Goal: Task Accomplishment & Management: Manage account settings

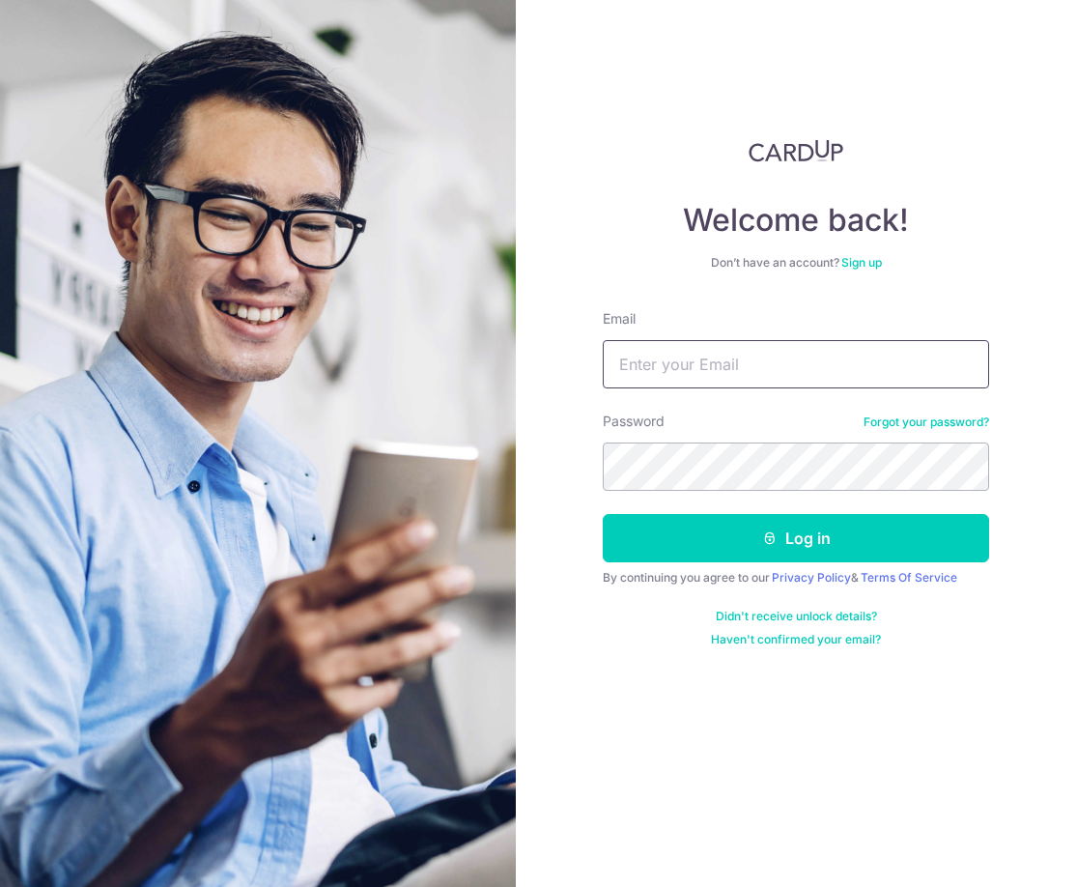
click at [728, 369] on input "Email" at bounding box center [796, 364] width 387 height 48
type input "[EMAIL_ADDRESS][DOMAIN_NAME]"
click at [556, 461] on div "Welcome back! Don’t have an account? Sign up Email toffeev@hotmail.com Password…" at bounding box center [797, 443] width 562 height 887
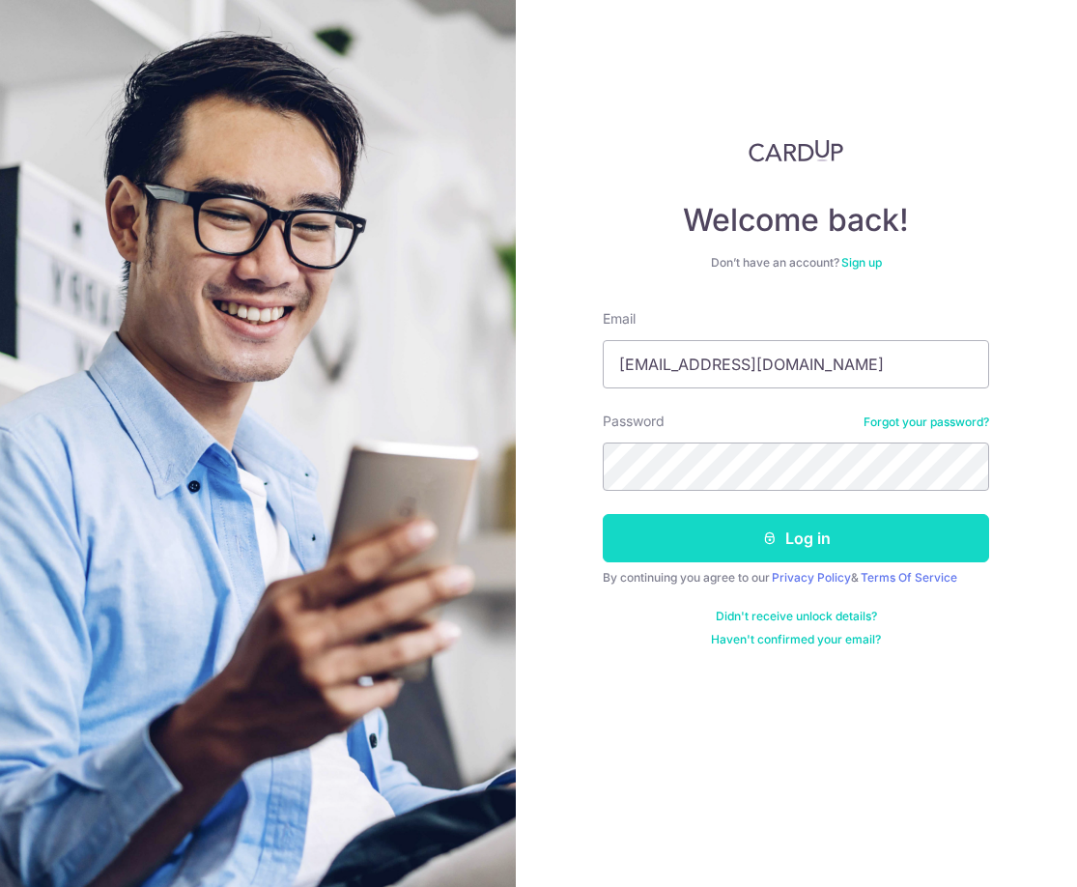
click at [794, 548] on button "Log in" at bounding box center [796, 538] width 387 height 48
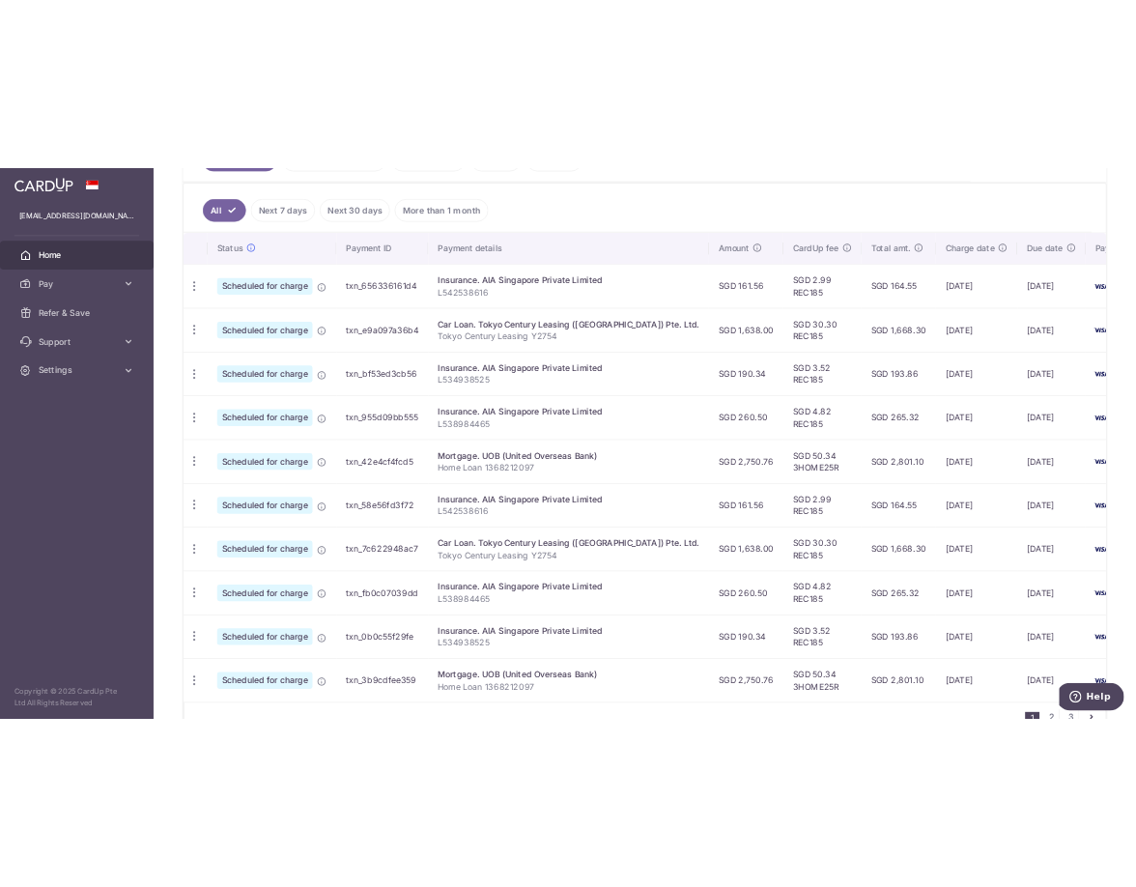
scroll to position [0, 43]
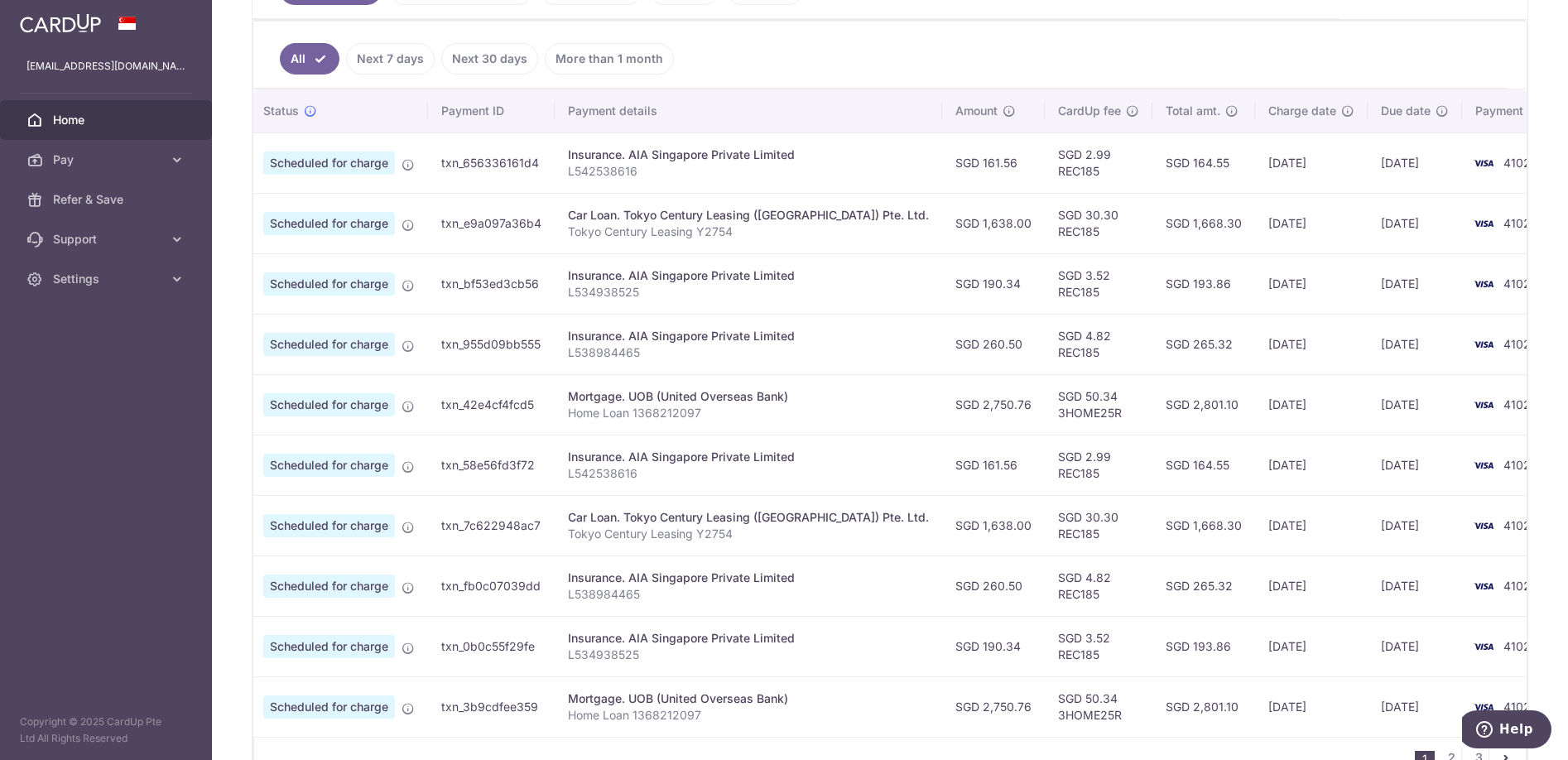
drag, startPoint x: 768, startPoint y: 31, endPoint x: 901, endPoint y: 33, distance: 133.0
click at [768, 31] on ul "All Next 7 days Next 30 days More than 1 month" at bounding box center [880, 55] width 1254 height 67
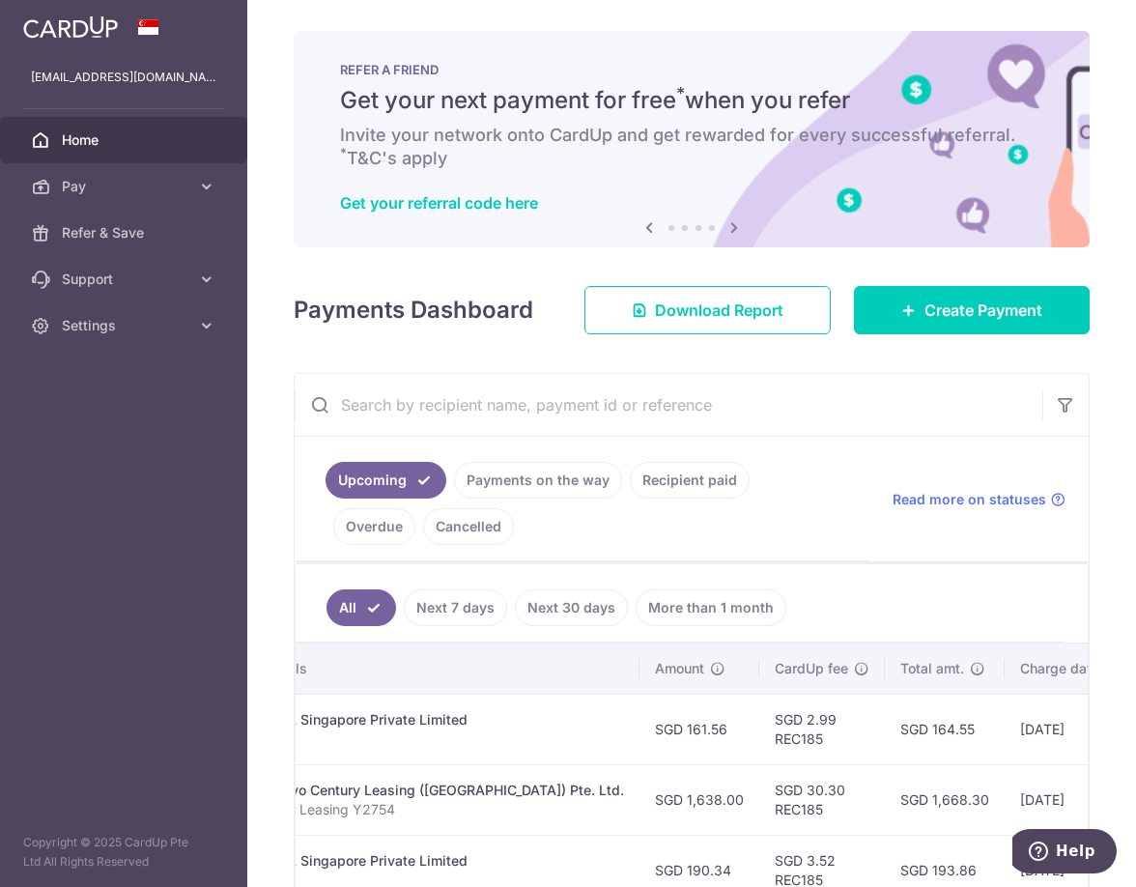
scroll to position [537, 0]
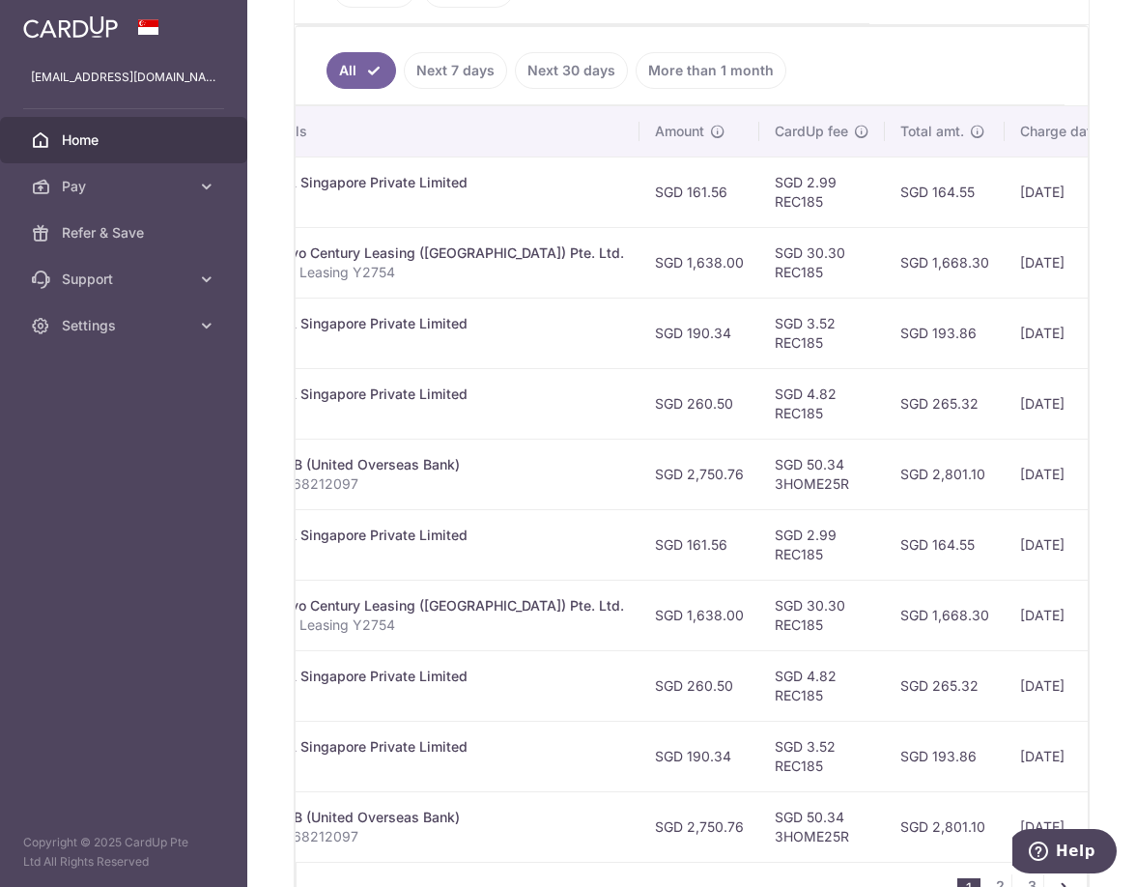
click at [842, 72] on ul "All Next 7 days Next 30 days More than 1 month" at bounding box center [680, 66] width 769 height 78
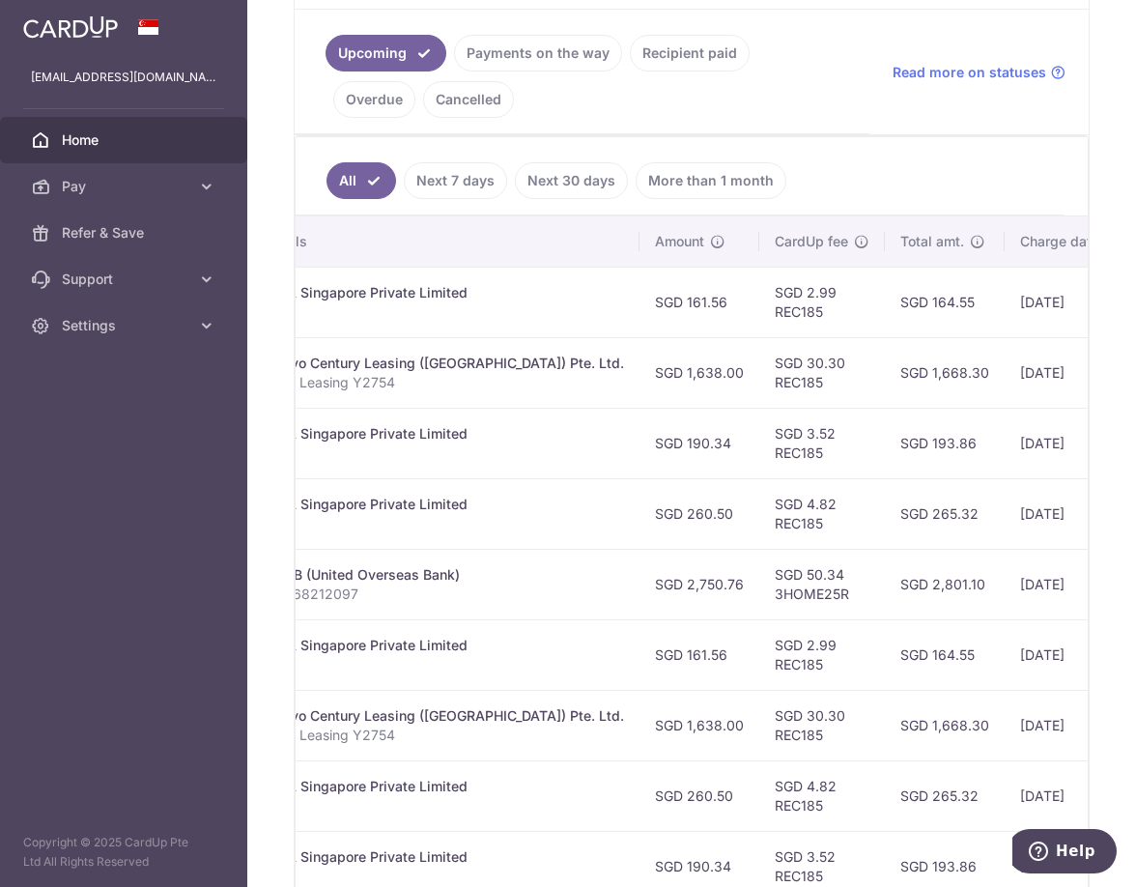
scroll to position [377, 0]
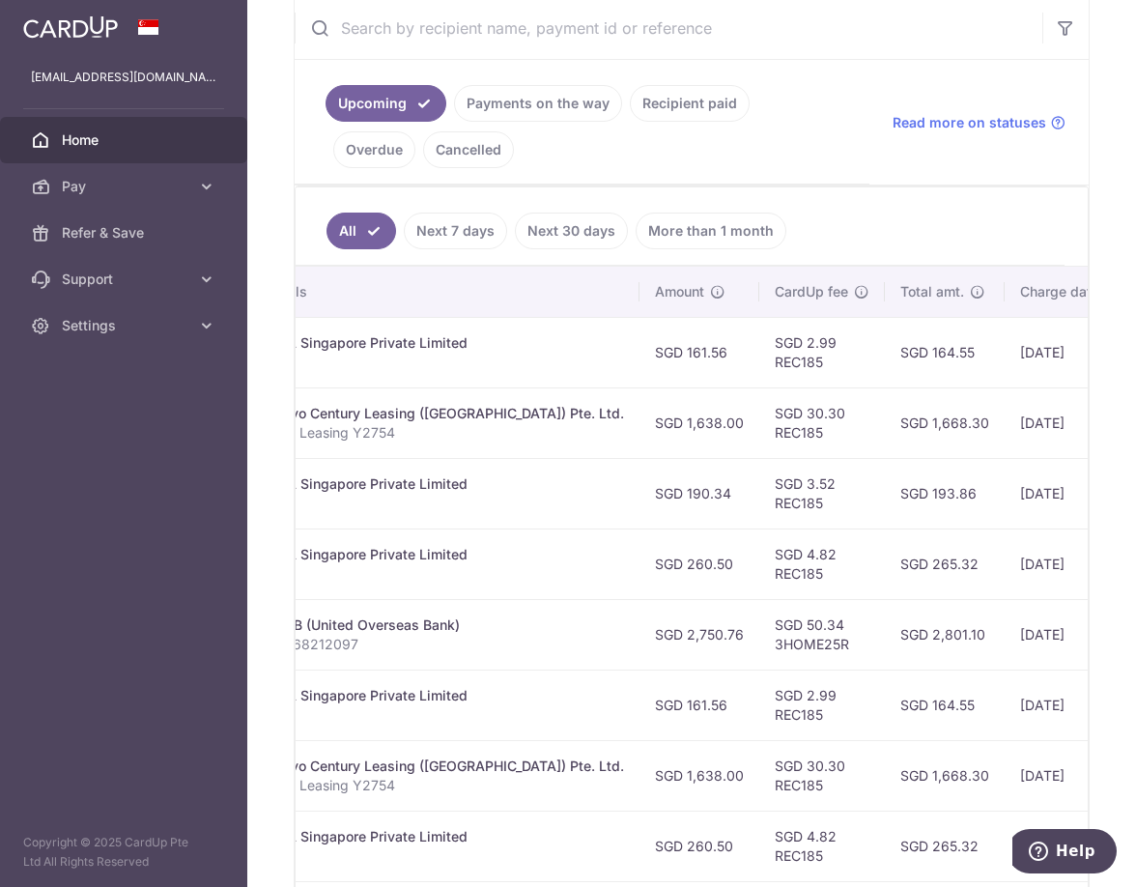
click at [554, 99] on link "Payments on the way" at bounding box center [538, 103] width 168 height 37
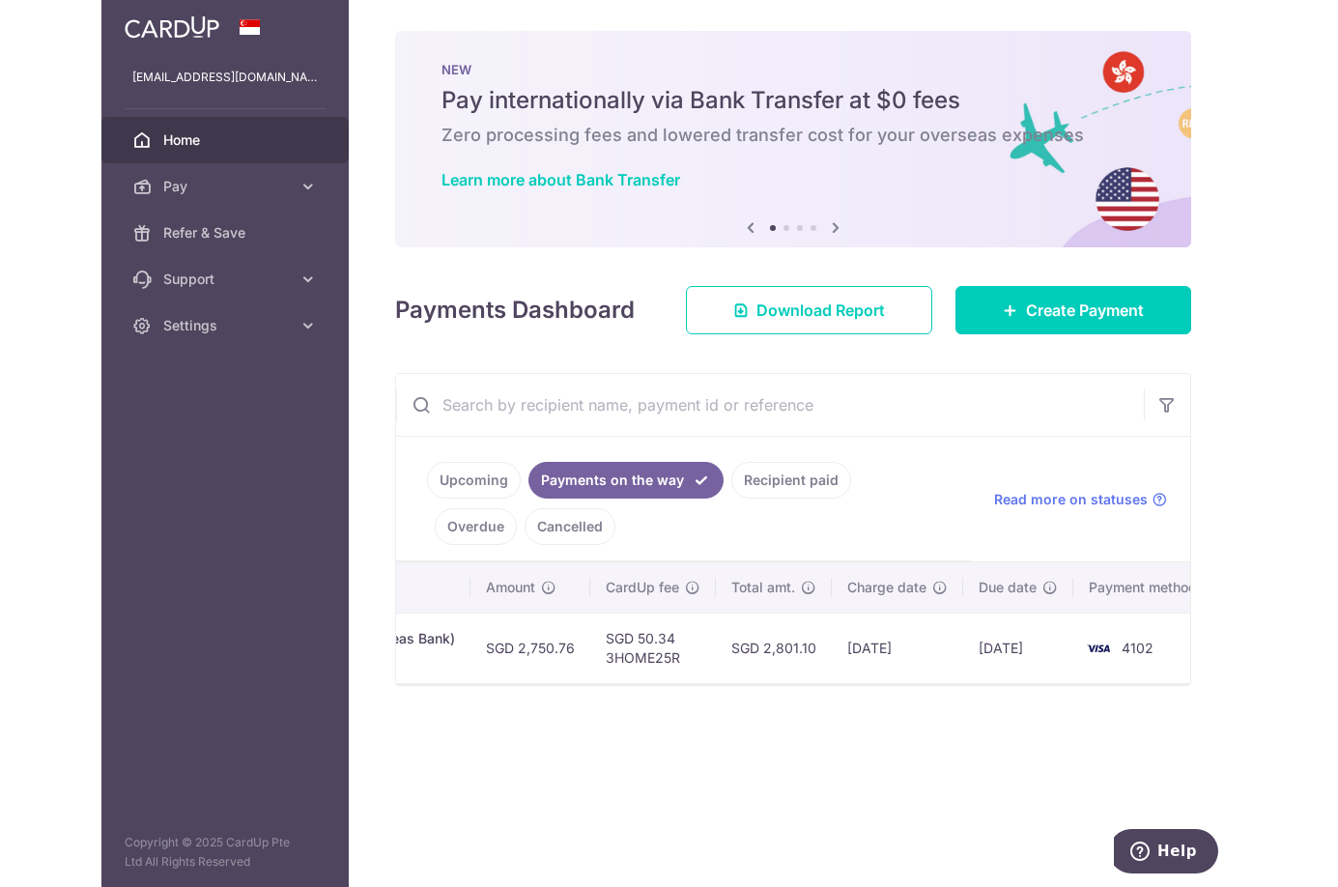
scroll to position [0, 581]
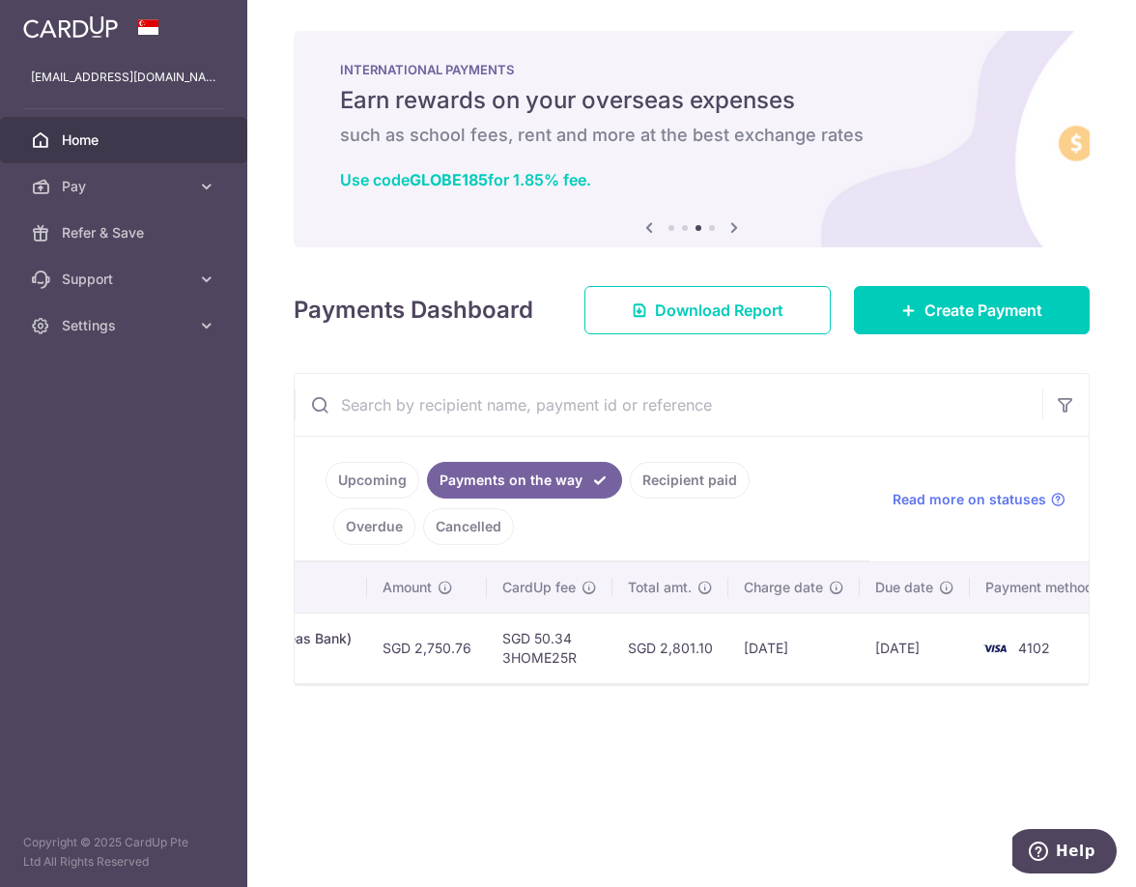
click at [686, 481] on link "Recipient paid" at bounding box center [690, 480] width 120 height 37
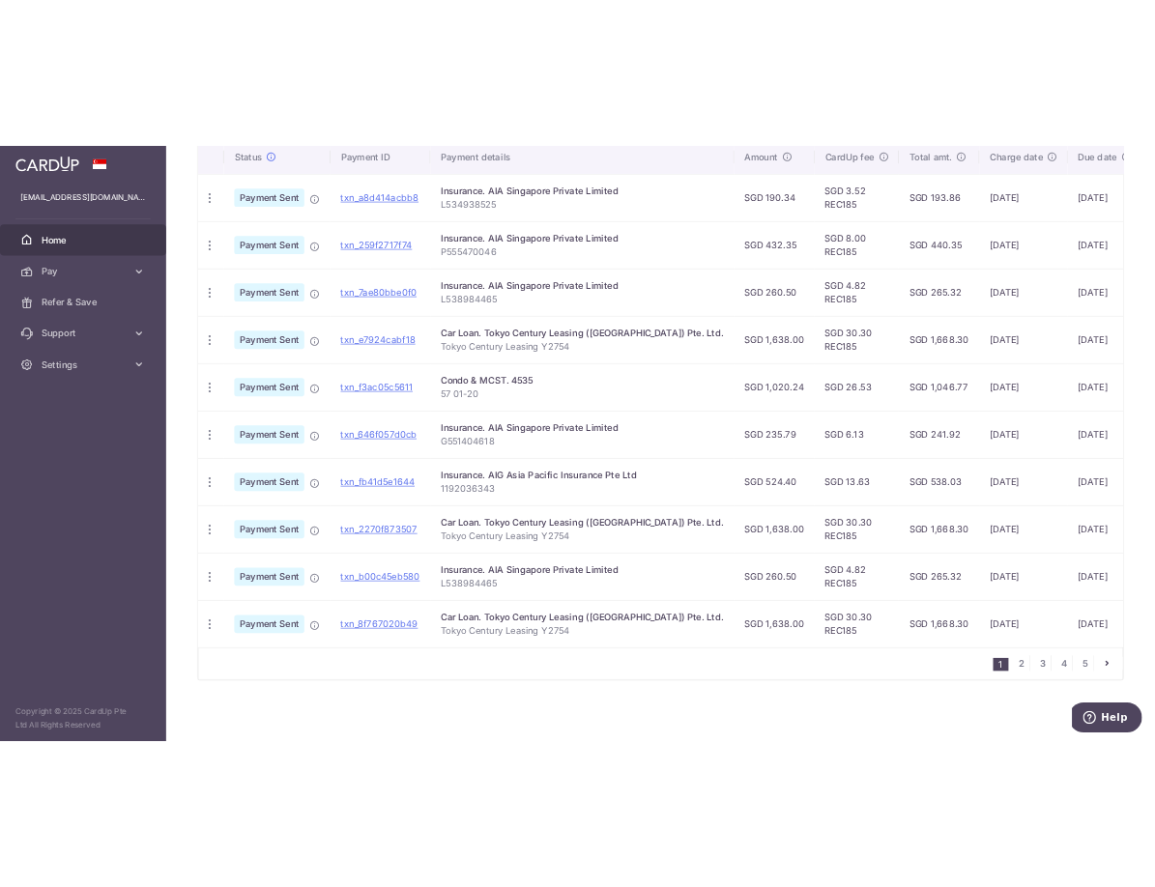
scroll to position [0, 0]
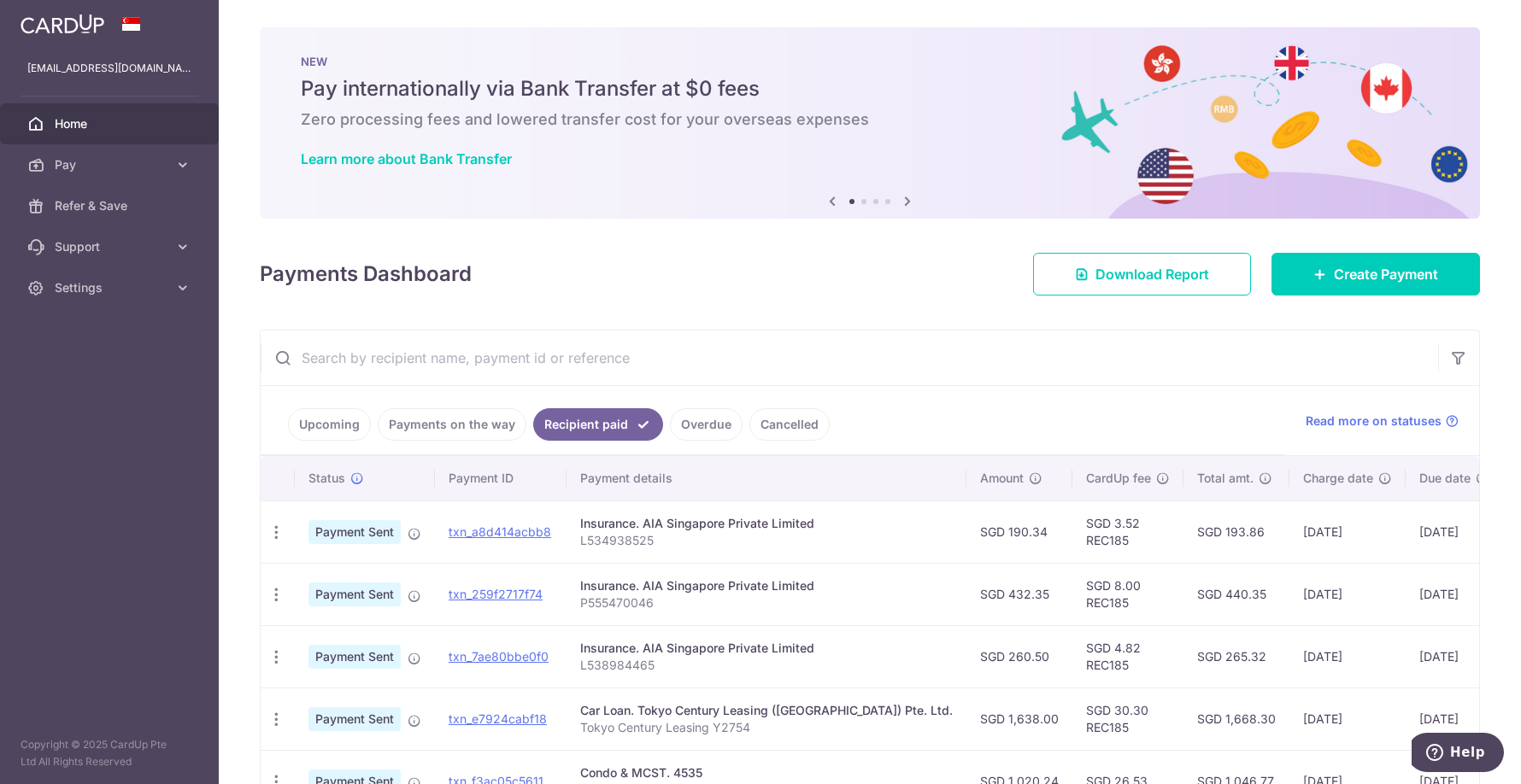
click at [440, 432] on link "Payments on the way" at bounding box center [452, 424] width 149 height 33
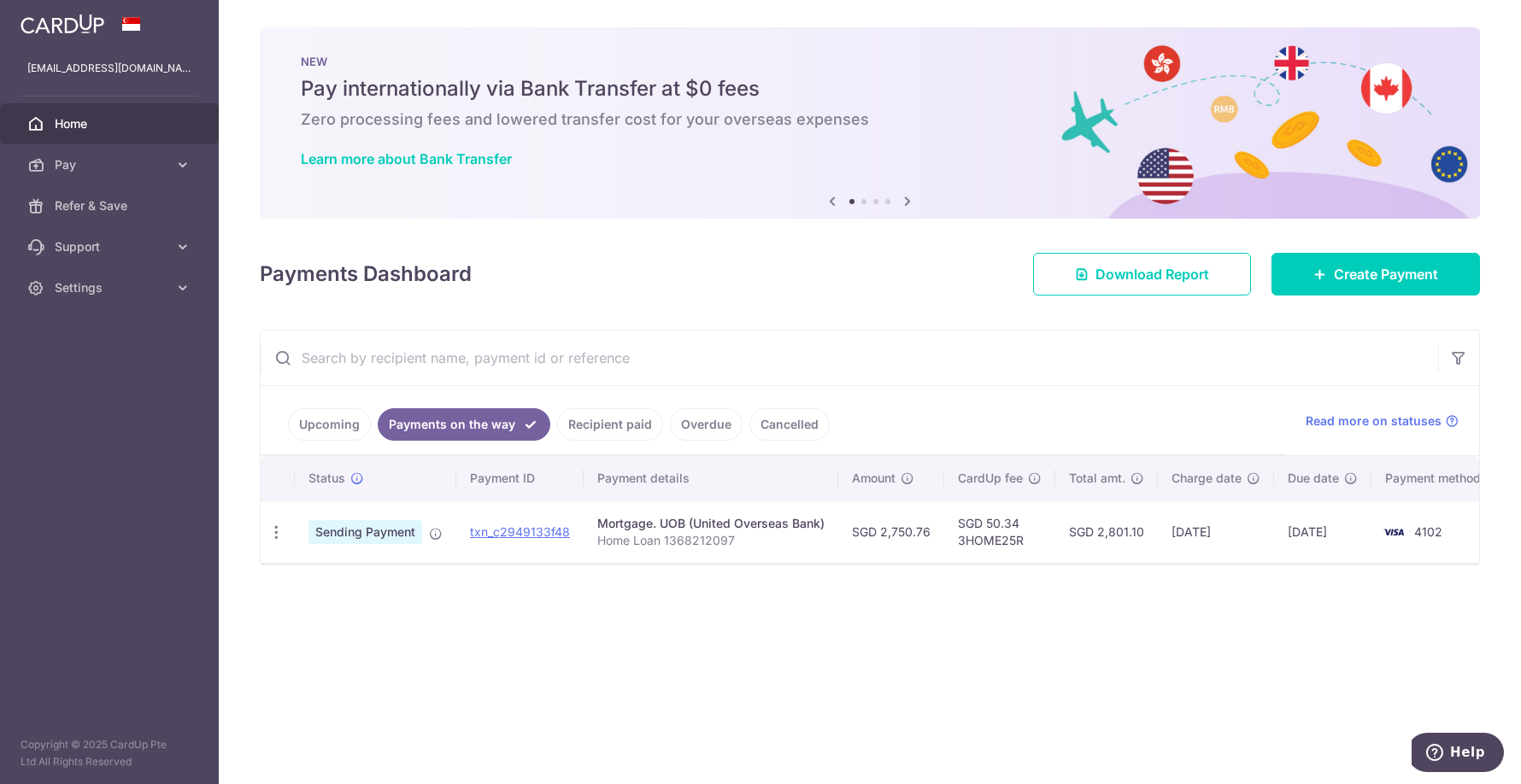
click at [333, 423] on link "Upcoming" at bounding box center [330, 424] width 83 height 33
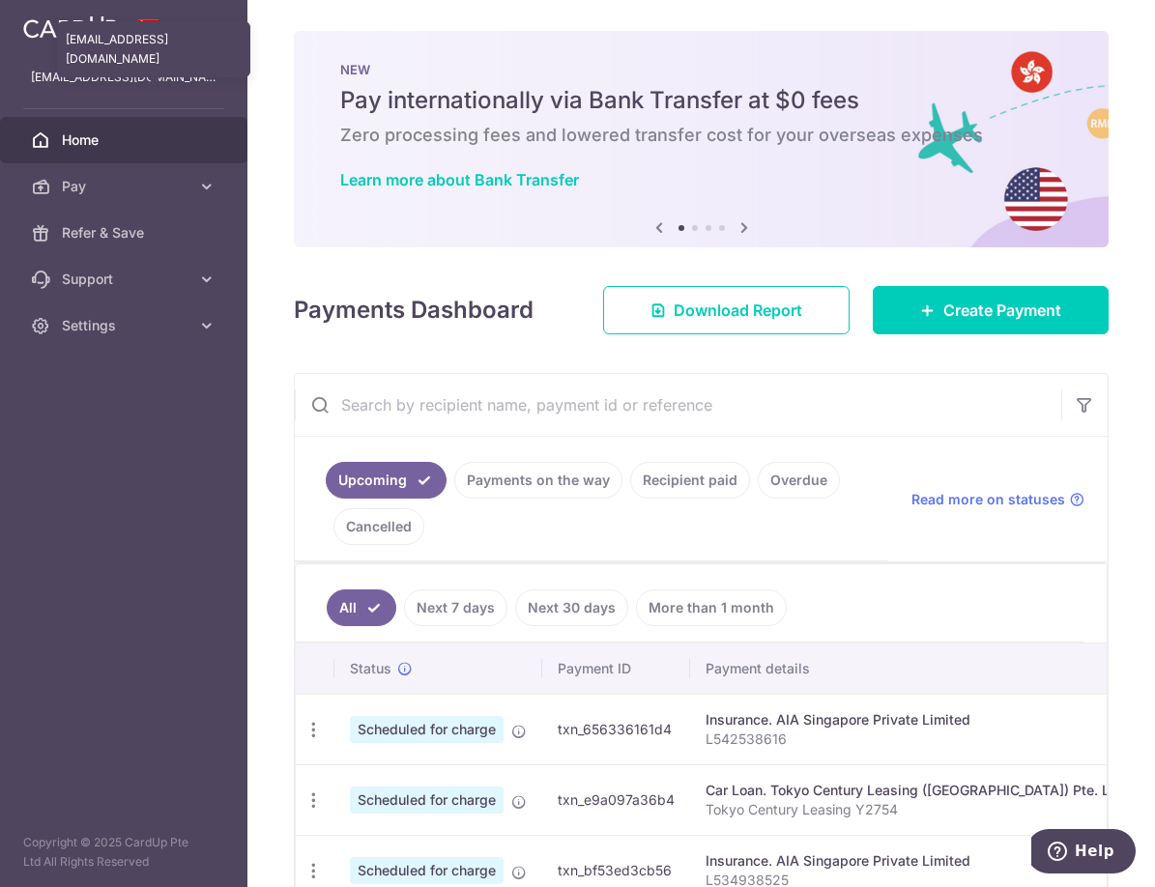
click at [63, 81] on p "[EMAIL_ADDRESS][DOMAIN_NAME]" at bounding box center [124, 77] width 186 height 19
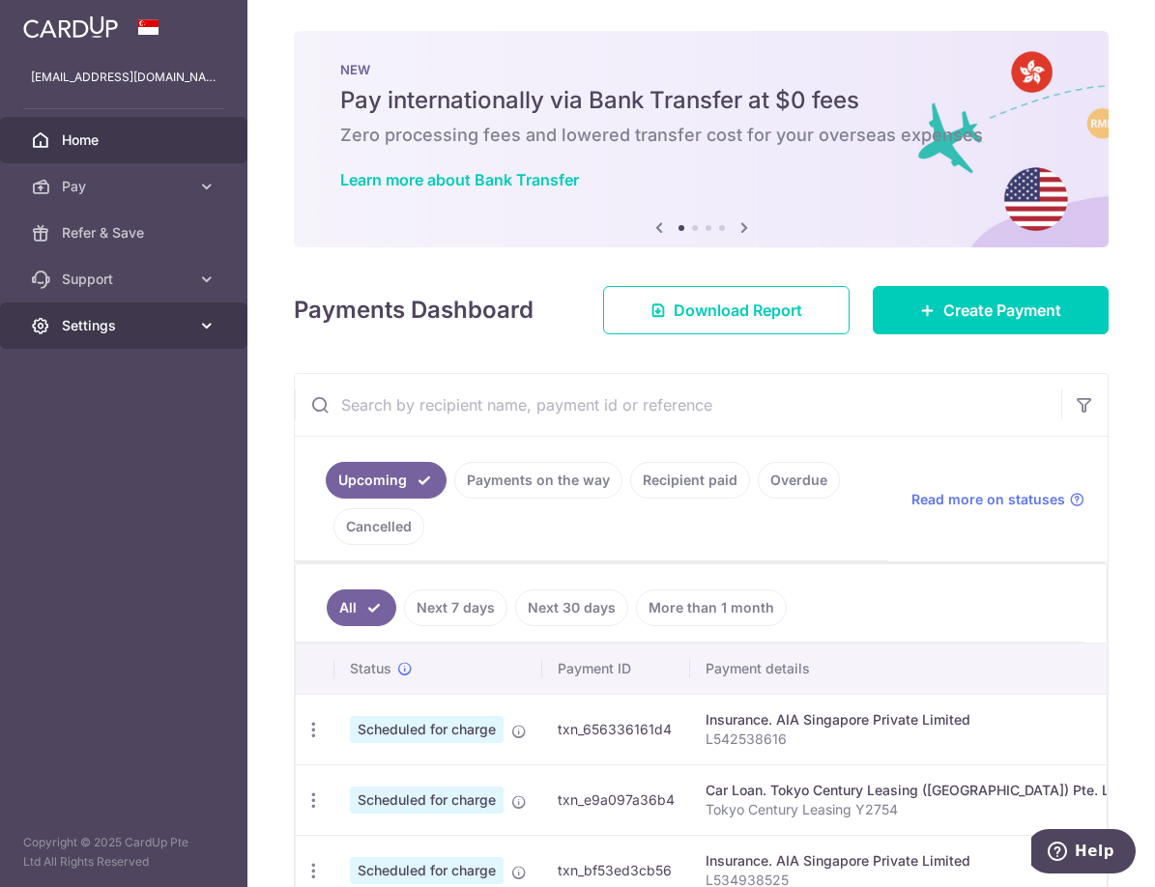
click at [140, 322] on span "Settings" at bounding box center [126, 325] width 128 height 19
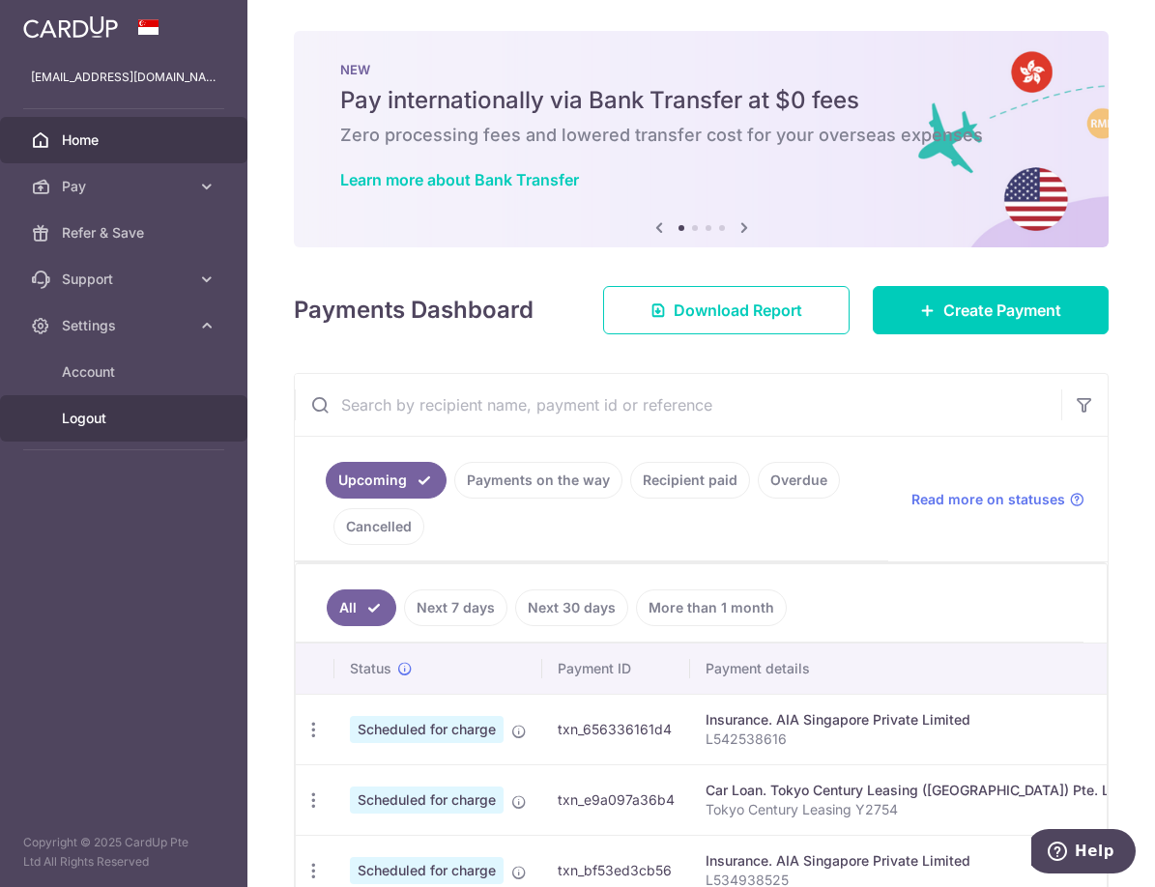
click at [80, 415] on span "Logout" at bounding box center [126, 418] width 128 height 19
